Goal: Task Accomplishment & Management: Manage account settings

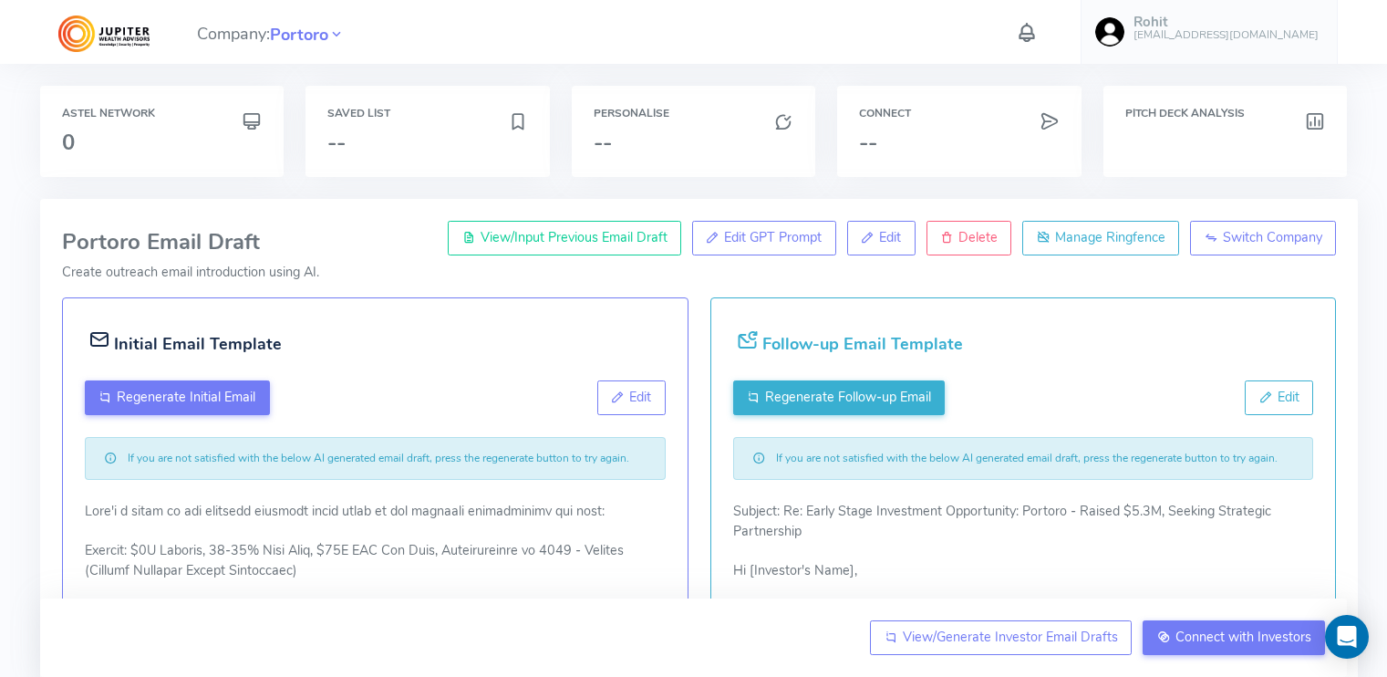
click at [184, 156] on div "Astel Network 0" at bounding box center [162, 131] width 244 height 91
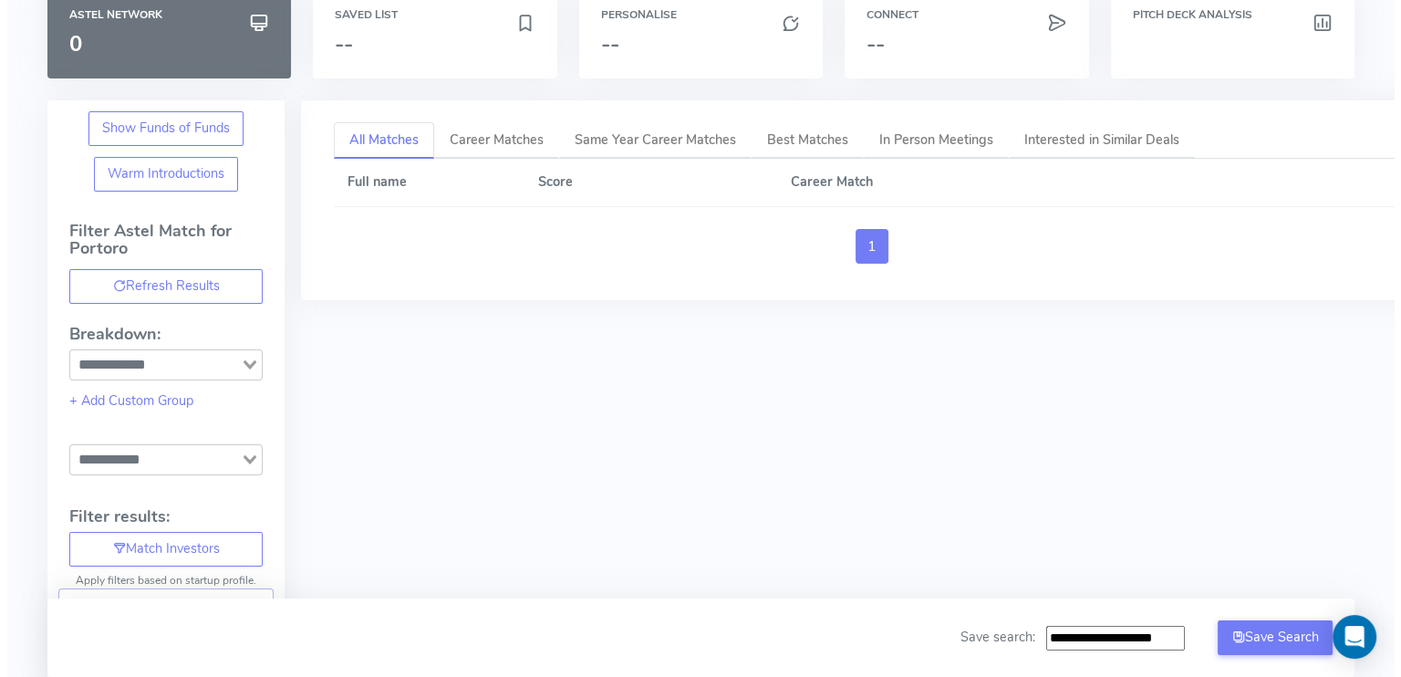
scroll to position [18, 0]
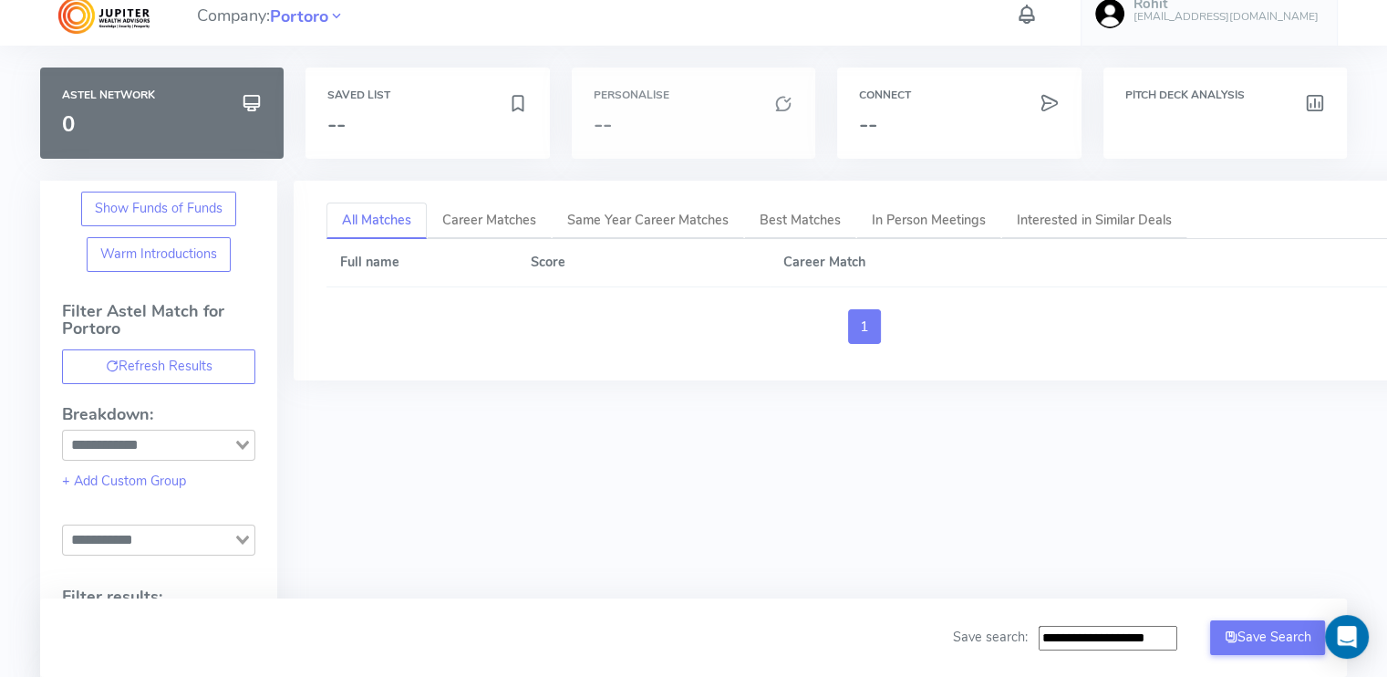
click at [657, 108] on div "Personalise --" at bounding box center [694, 113] width 244 height 91
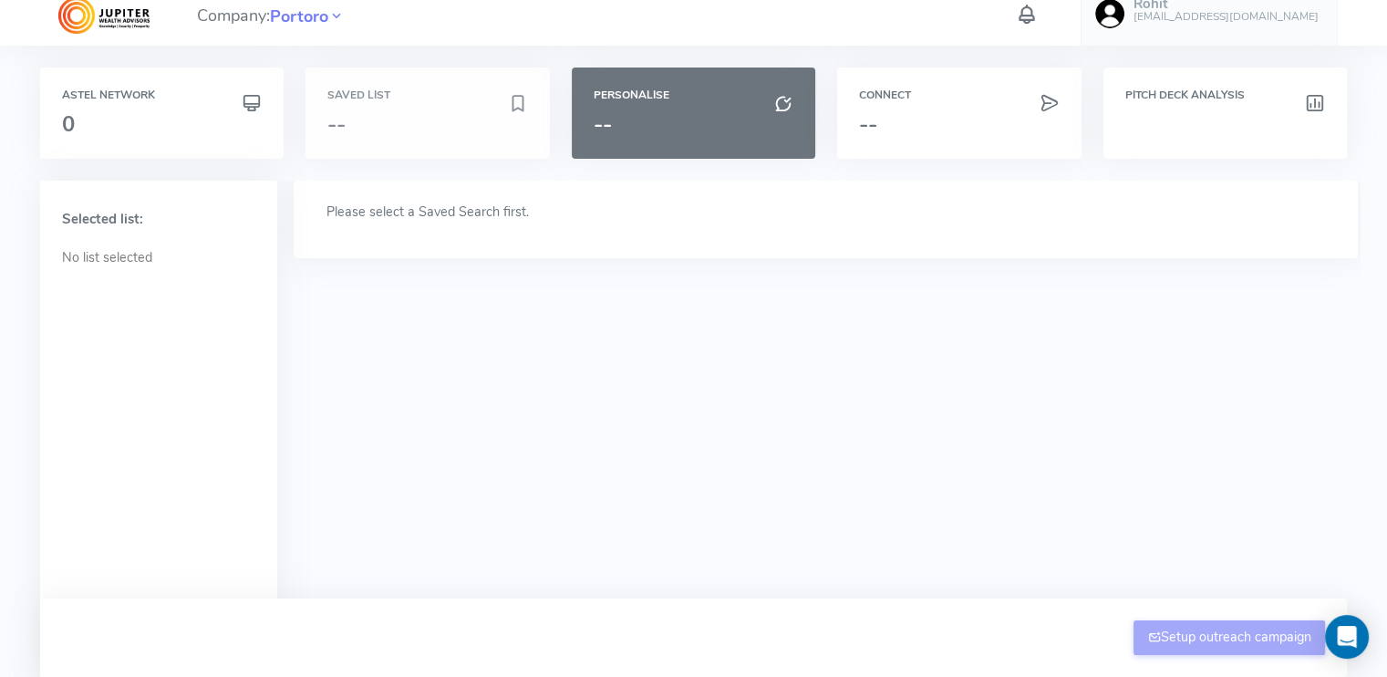
click at [410, 94] on h6 "Saved List" at bounding box center [427, 95] width 200 height 12
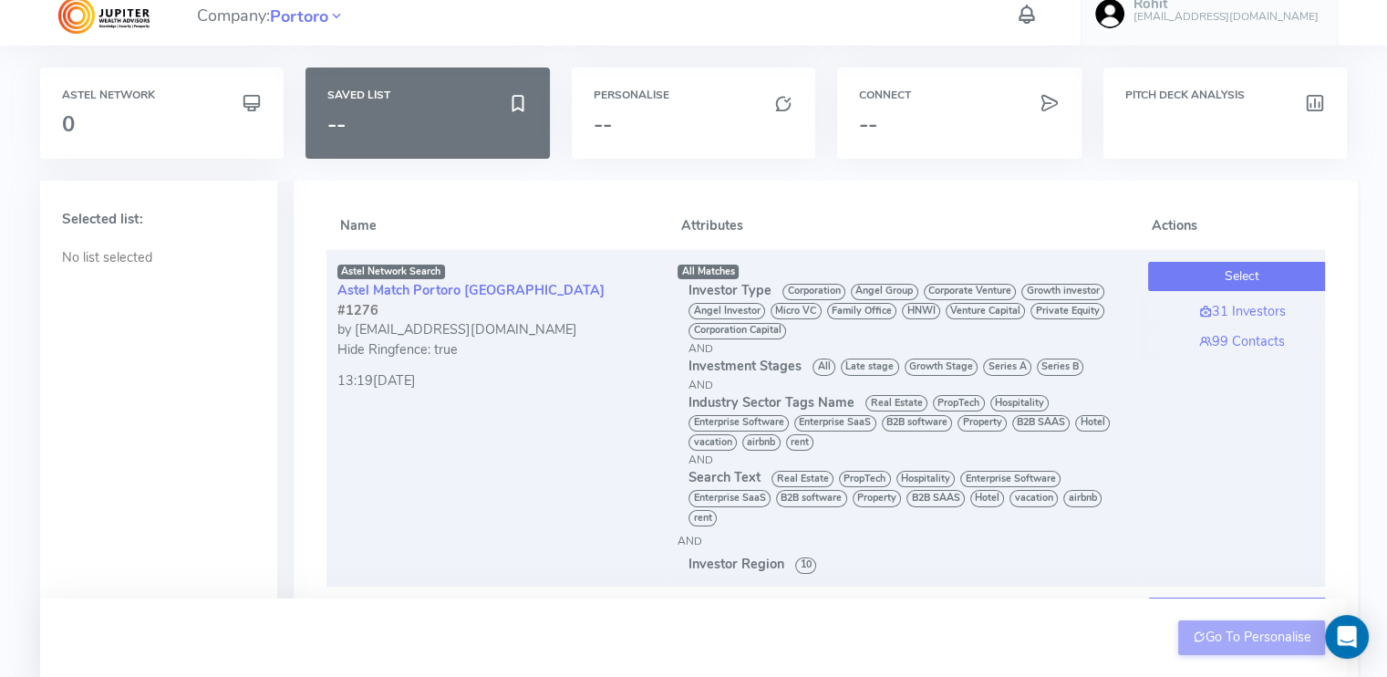
click at [1248, 269] on button "Select" at bounding box center [1242, 276] width 188 height 29
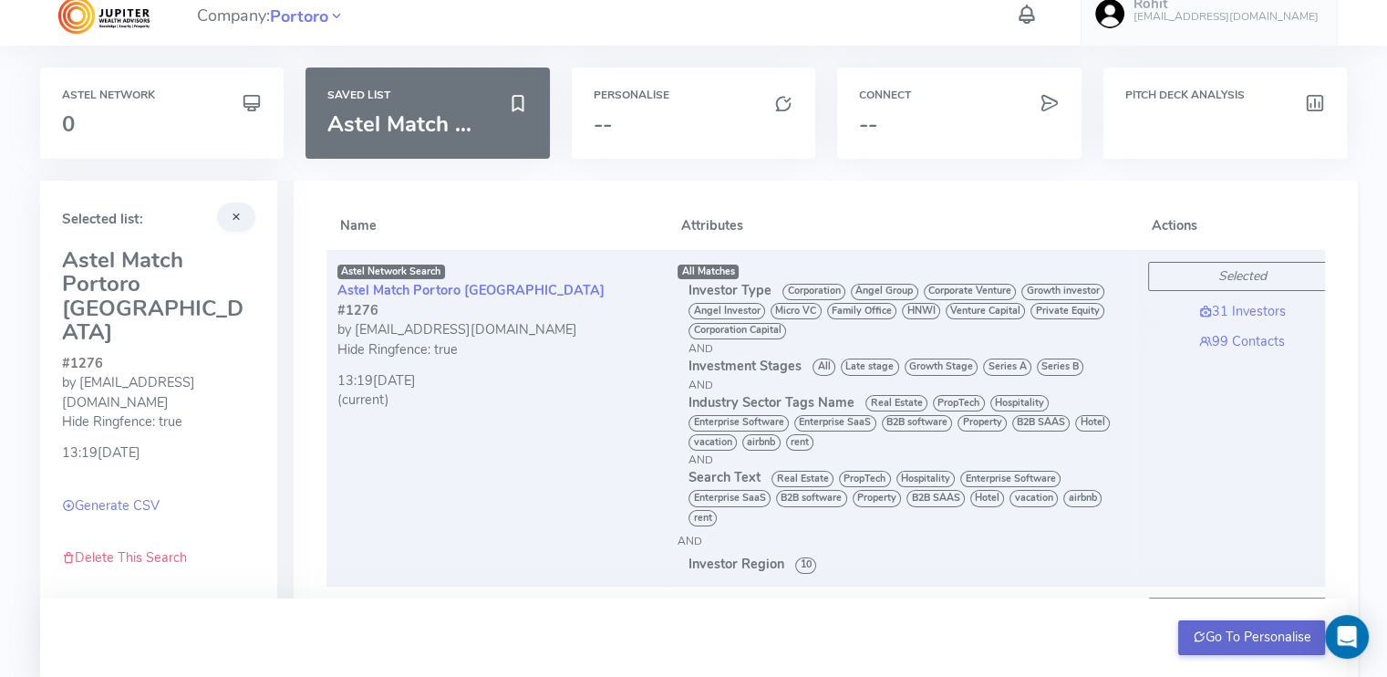
click at [1221, 645] on button "Go To Personalise" at bounding box center [1252, 637] width 147 height 35
